Goal: Communication & Community: Answer question/provide support

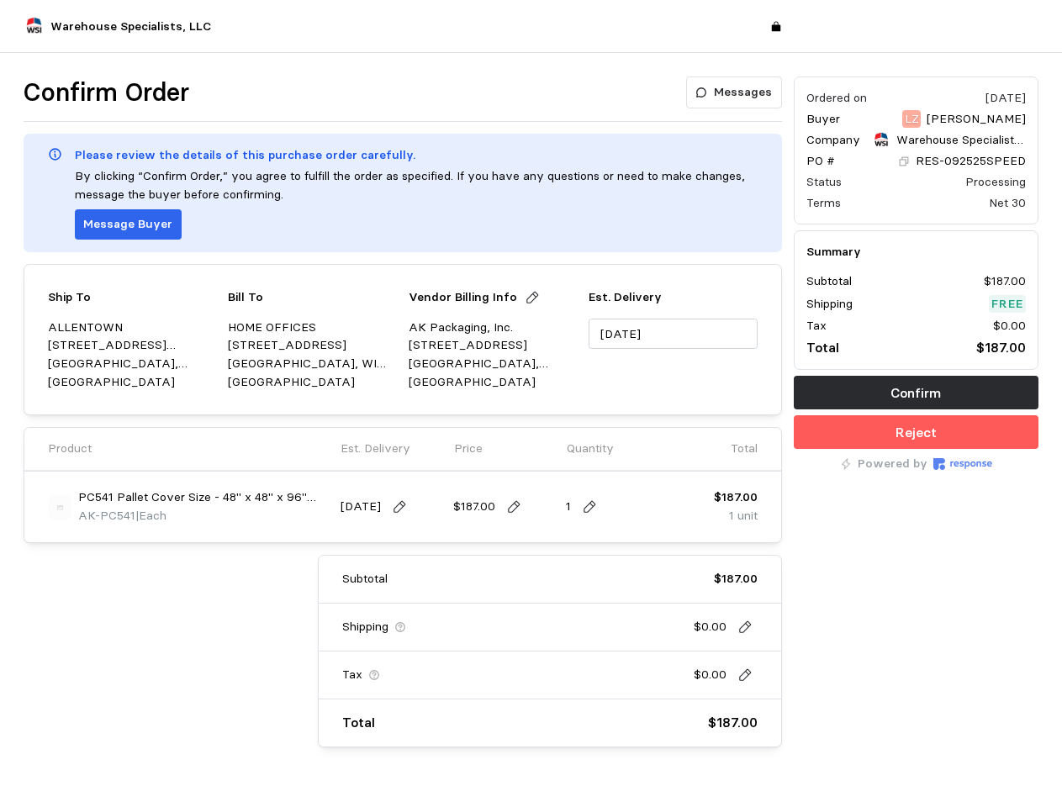
click at [531, 404] on div "Ship To [GEOGRAPHIC_DATA] [STREET_ADDRESS][PERSON_NAME] Bill To HOME OFFICES [S…" at bounding box center [403, 339] width 759 height 151
click at [736, 93] on p "Messages" at bounding box center [743, 92] width 58 height 19
click at [125, 225] on p "Message Buyer" at bounding box center [127, 224] width 89 height 19
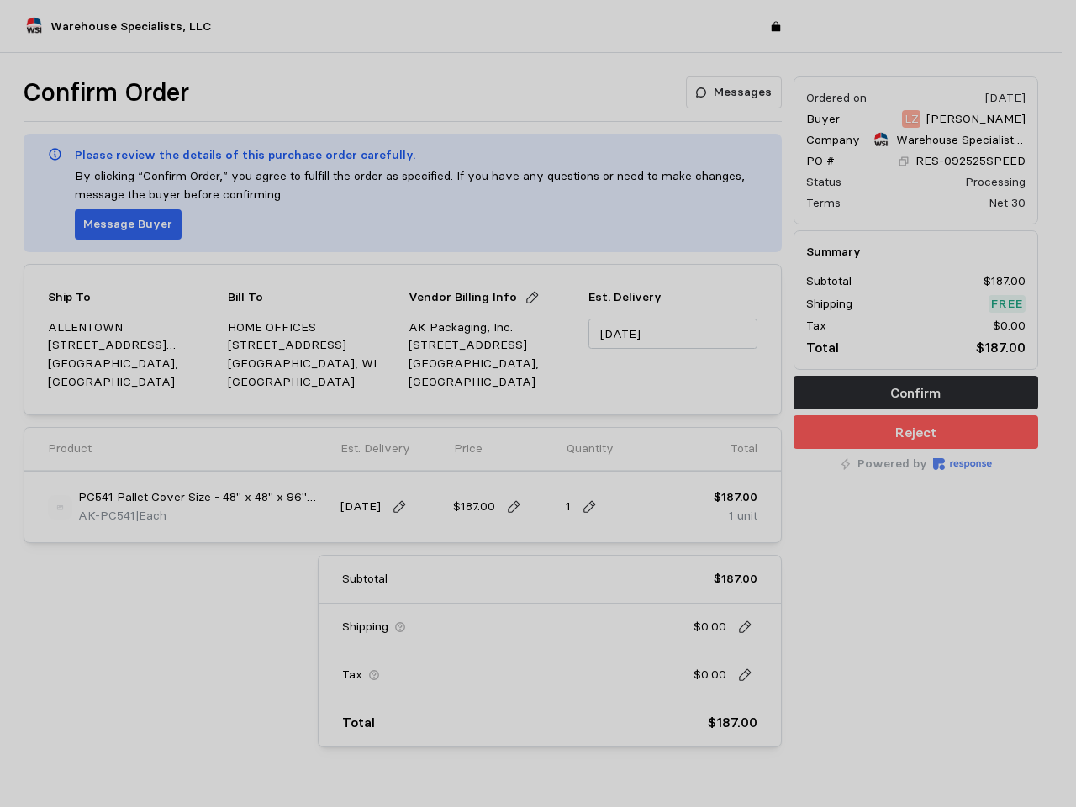
click at [525, 298] on div at bounding box center [538, 403] width 1076 height 807
click at [673, 334] on input "[DATE]" at bounding box center [673, 334] width 168 height 31
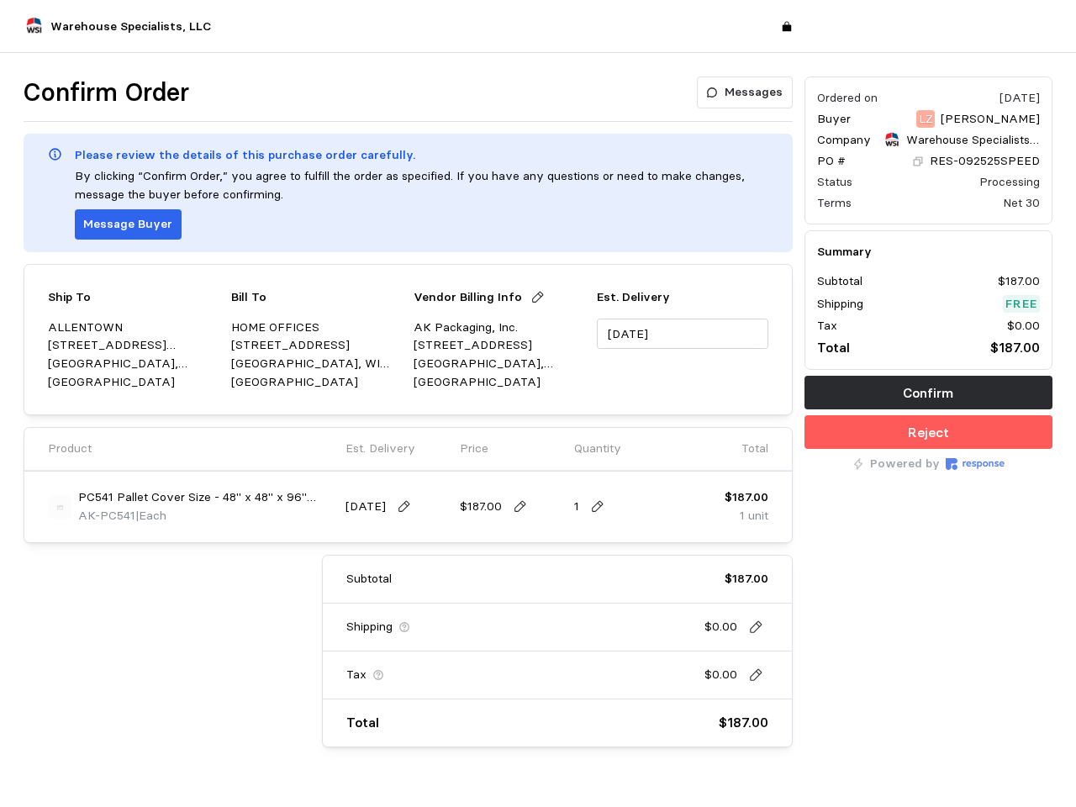
click at [60, 507] on img at bounding box center [60, 507] width 24 height 24
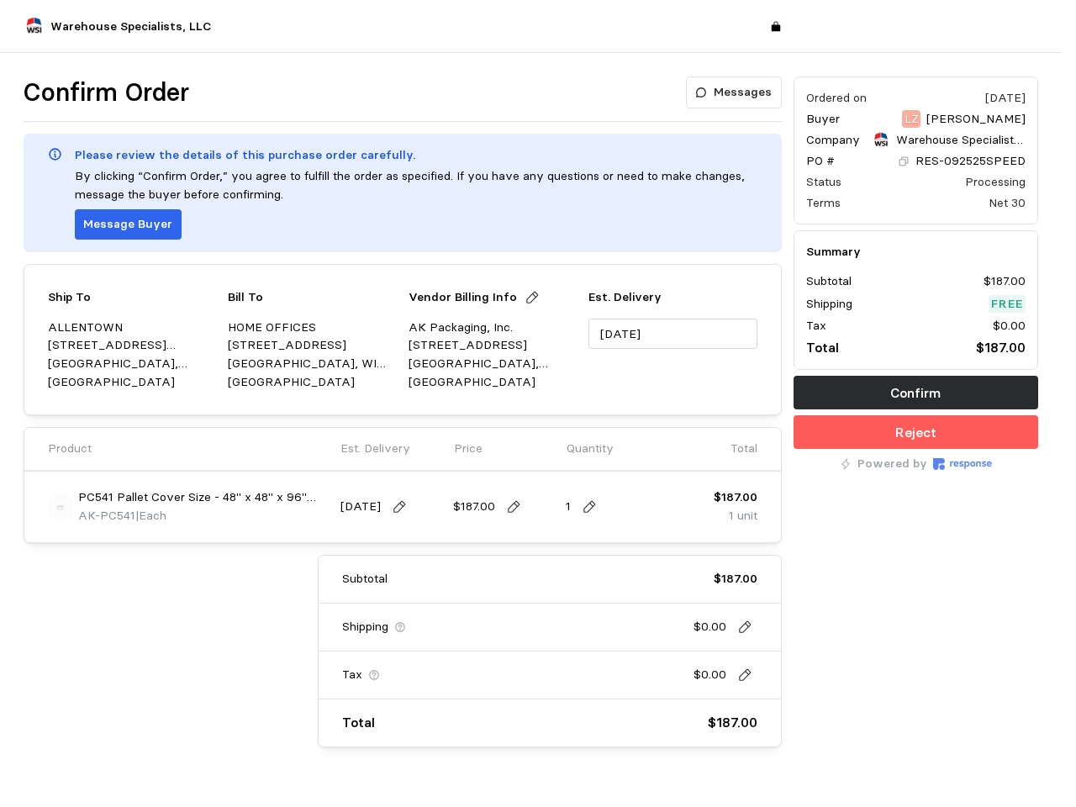
click at [402, 507] on img at bounding box center [538, 442] width 409 height 409
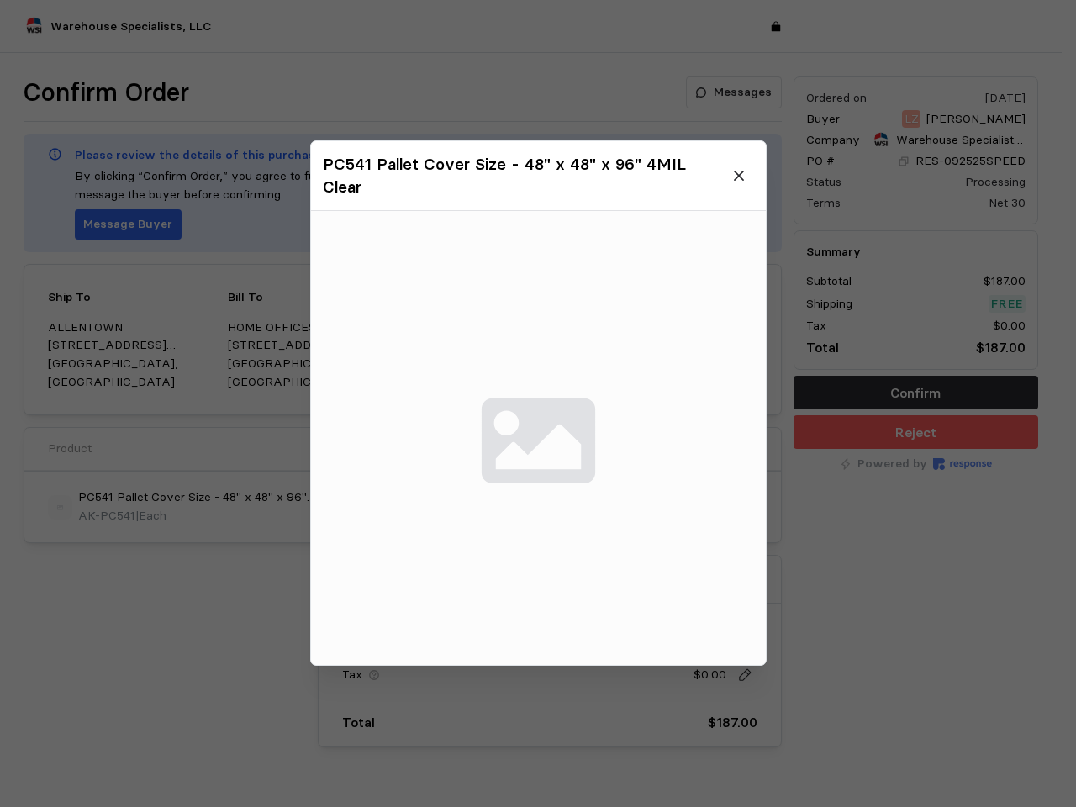
click at [514, 507] on img at bounding box center [538, 438] width 455 height 455
click at [590, 507] on img at bounding box center [538, 438] width 455 height 455
click at [745, 627] on img at bounding box center [538, 438] width 455 height 455
